Goal: Task Accomplishment & Management: Manage account settings

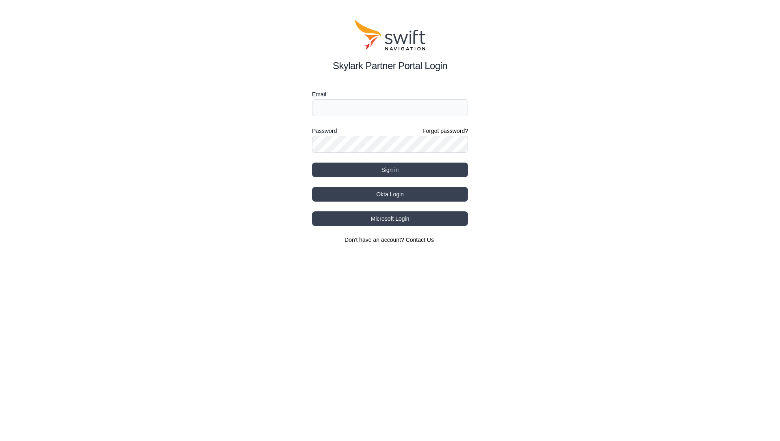
click at [551, 178] on div "Skylark Partner Portal Login Email Password Forgot password? Sign in Okta Login…" at bounding box center [390, 131] width 780 height 263
click at [309, 106] on div "Skylark Partner Portal Login Email Password Forgot password? Sign in Okta Login…" at bounding box center [390, 131] width 780 height 263
click at [407, 195] on button "Okta Login" at bounding box center [390, 194] width 156 height 15
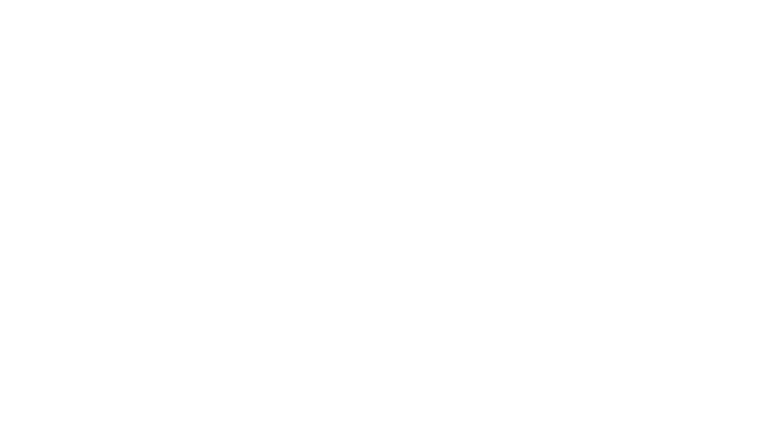
select select
